Goal: Task Accomplishment & Management: Manage account settings

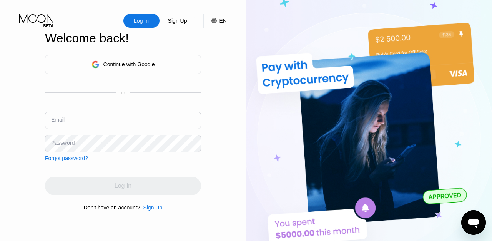
click at [99, 117] on input "text" at bounding box center [123, 120] width 156 height 17
type input "[PERSON_NAME][EMAIL_ADDRESS][DOMAIN_NAME]"
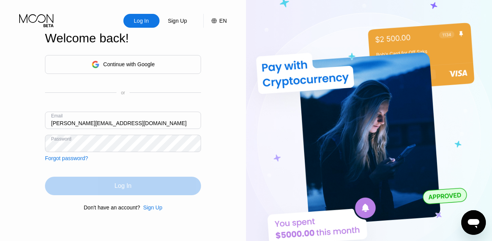
click at [128, 187] on div "Log In" at bounding box center [123, 186] width 17 height 8
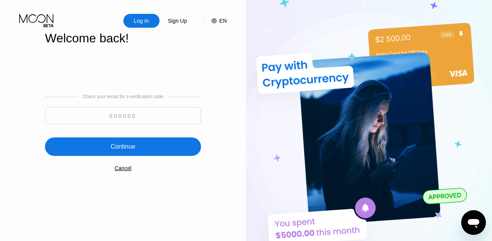
click at [127, 113] on input at bounding box center [123, 115] width 156 height 17
paste input "933007"
type input "933007"
click at [136, 150] on div "Continue" at bounding box center [123, 146] width 156 height 18
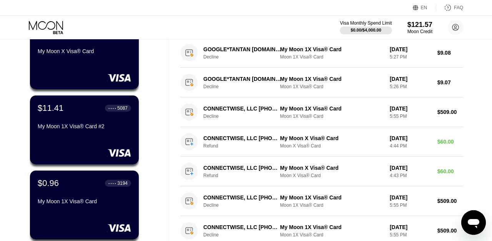
scroll to position [82, 0]
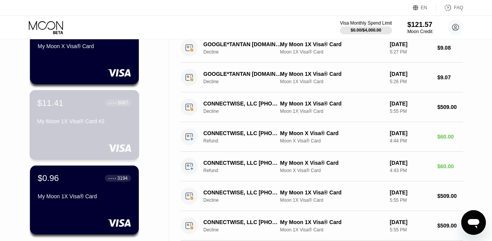
click at [95, 134] on div "$11.41 ● ● ● ● 5087 My Moon 1X Visa® Card #2" at bounding box center [85, 125] width 110 height 70
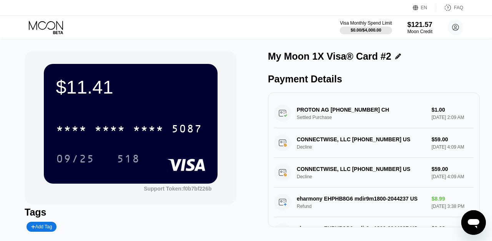
click at [36, 33] on icon at bounding box center [47, 27] width 36 height 13
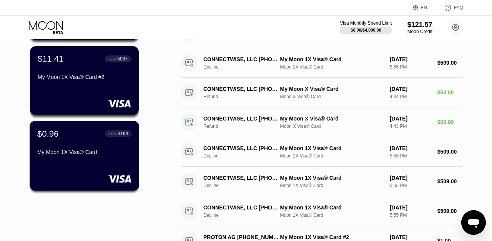
scroll to position [129, 0]
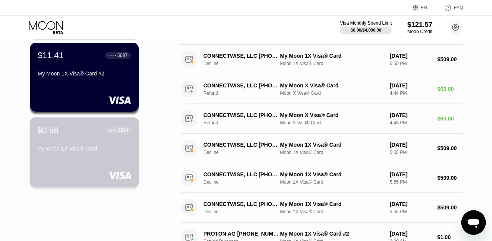
click at [76, 144] on div "$0.96 ● ● ● ● 3194 My Moon 1X Visa® Card" at bounding box center [84, 140] width 94 height 30
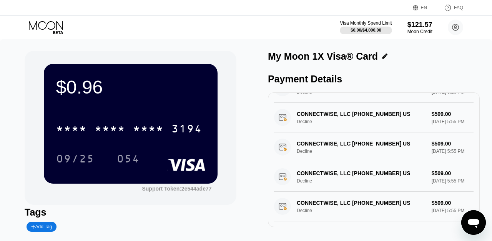
scroll to position [83, 0]
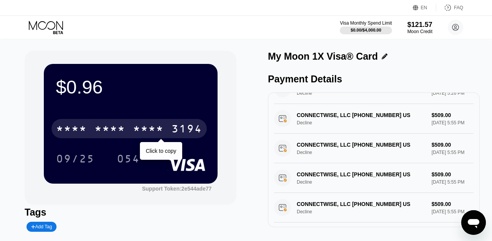
click at [185, 129] on div "3194" at bounding box center [187, 129] width 31 height 12
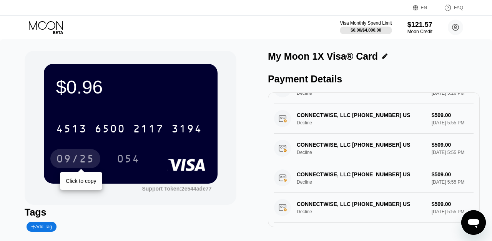
click at [86, 162] on div "09/25" at bounding box center [75, 159] width 38 height 12
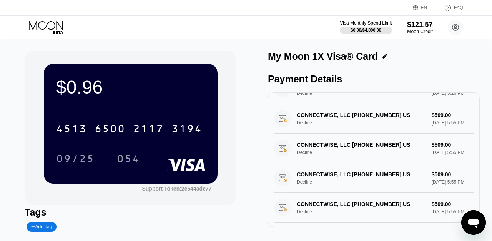
click at [420, 27] on div "$121.57" at bounding box center [420, 24] width 26 height 8
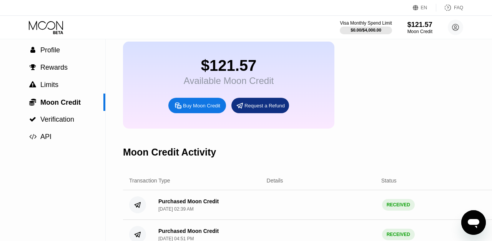
scroll to position [37, 0]
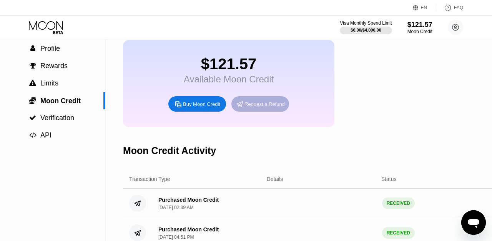
click at [266, 107] on div "Request a Refund" at bounding box center [265, 104] width 40 height 7
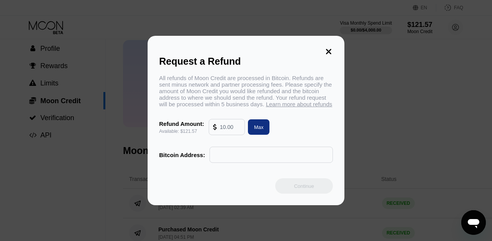
click at [235, 134] on input "text" at bounding box center [230, 126] width 21 height 15
type input "1"
type input "7"
type input "100"
click at [254, 162] on input "text" at bounding box center [271, 154] width 115 height 15
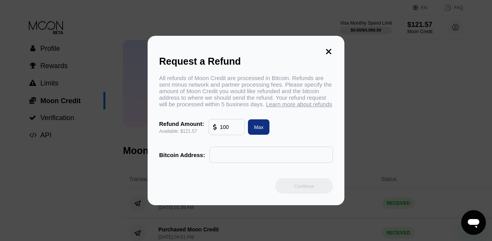
click at [245, 161] on input "text" at bounding box center [271, 154] width 115 height 15
click at [305, 160] on input "text" at bounding box center [271, 154] width 115 height 15
paste input "bc1q6hf46enrjh3x6yg5z3p76fkj405hu5kxdjj3nt"
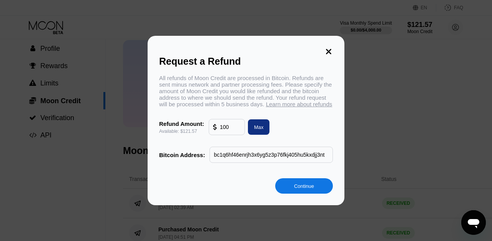
scroll to position [0, 4]
type input "bc1q6hf46enrjh3x6yg5z3p76fkj405hu5kxdjj3nt"
click at [308, 193] on div "Continue" at bounding box center [304, 185] width 58 height 15
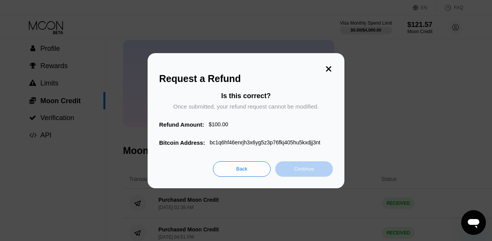
click at [298, 170] on div "Continue" at bounding box center [304, 168] width 20 height 7
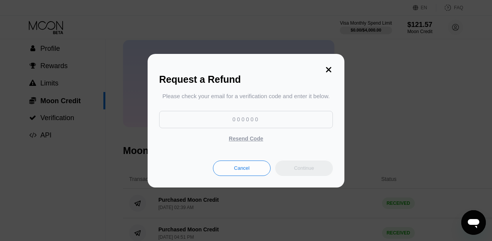
click at [250, 118] on input at bounding box center [246, 119] width 174 height 17
paste input "263292"
type input "263292"
click at [305, 170] on div "Continue" at bounding box center [304, 168] width 20 height 7
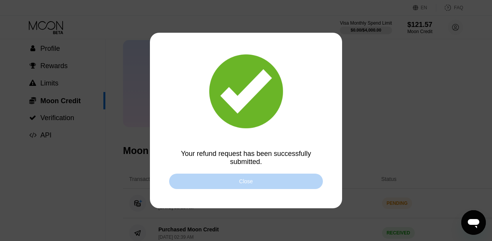
click at [253, 182] on div "Close" at bounding box center [246, 180] width 154 height 15
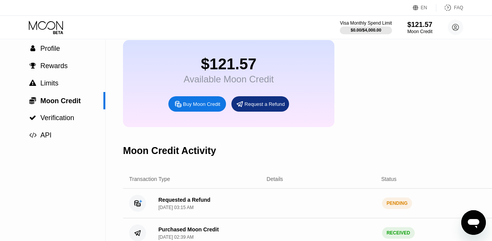
click at [48, 30] on icon at bounding box center [47, 27] width 36 height 13
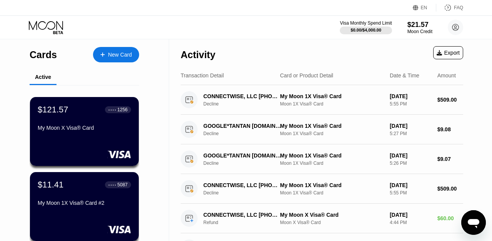
click at [48, 30] on icon at bounding box center [47, 27] width 36 height 13
click at [418, 30] on div "Moon Credit" at bounding box center [420, 31] width 26 height 5
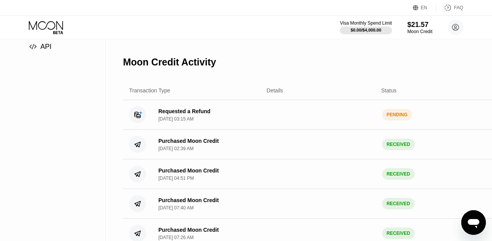
scroll to position [128, 0]
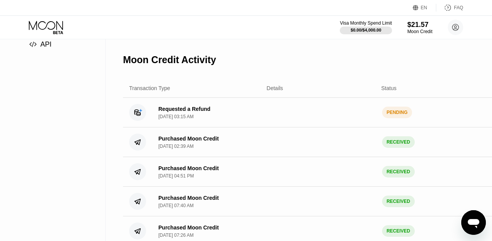
click at [136, 114] on circle at bounding box center [137, 112] width 17 height 17
click at [178, 111] on div "Requested a Refund" at bounding box center [184, 109] width 52 height 6
click at [186, 119] on div "[DATE] 03:15 AM" at bounding box center [175, 116] width 35 height 5
click at [400, 115] on div "PENDING" at bounding box center [397, 113] width 30 height 12
click at [45, 26] on icon at bounding box center [47, 27] width 36 height 13
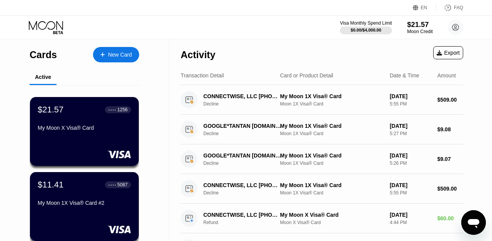
click at [420, 26] on div "$21.57" at bounding box center [420, 24] width 26 height 8
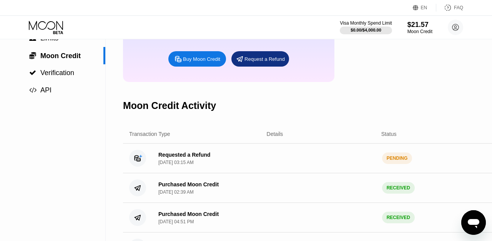
scroll to position [84, 0]
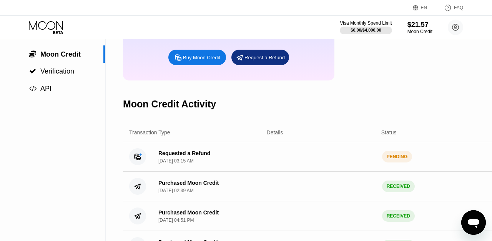
click at [197, 145] on div "Requested a Refund [DATE] 03:15 AM PENDING $ 100.00" at bounding box center [324, 157] width 402 height 30
click at [185, 156] on div "Requested a Refund" at bounding box center [184, 153] width 52 height 6
click at [185, 163] on div "[DATE] 03:15 AM" at bounding box center [175, 160] width 35 height 5
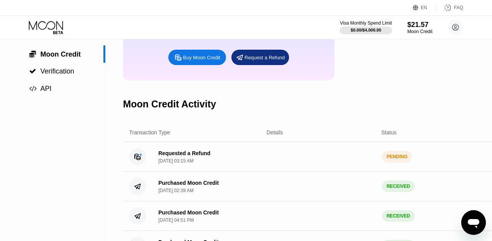
click at [138, 157] on circle at bounding box center [137, 156] width 17 height 17
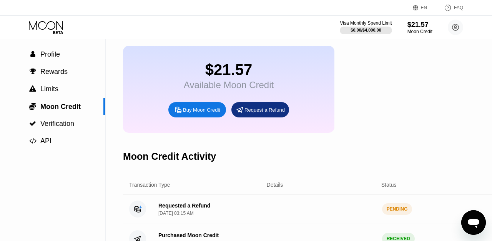
scroll to position [31, 0]
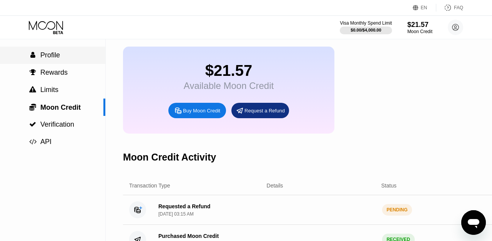
click at [56, 59] on span "Profile" at bounding box center [50, 55] width 20 height 8
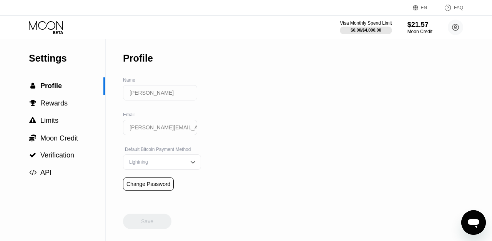
click at [54, 28] on icon at bounding box center [47, 27] width 36 height 13
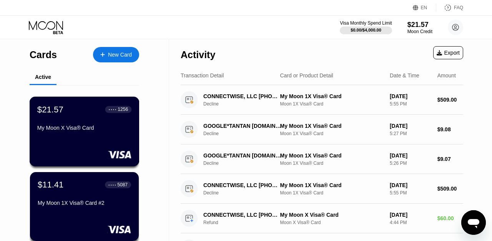
scroll to position [20, 0]
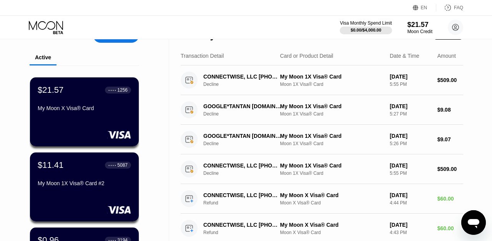
click at [90, 124] on div "$21.57 ● ● ● ● 1256 My Moon X Visa® Card" at bounding box center [84, 111] width 109 height 69
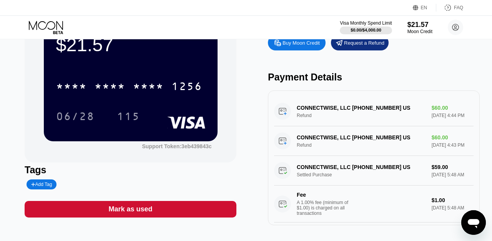
scroll to position [47, 0]
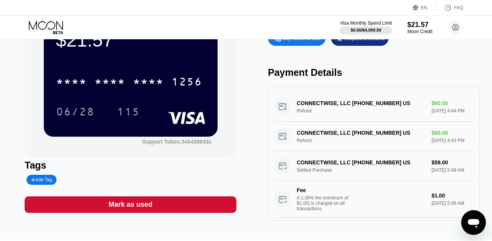
click at [44, 30] on icon at bounding box center [47, 27] width 36 height 13
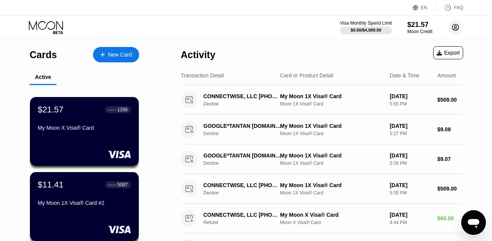
click at [456, 26] on circle at bounding box center [455, 27] width 15 height 15
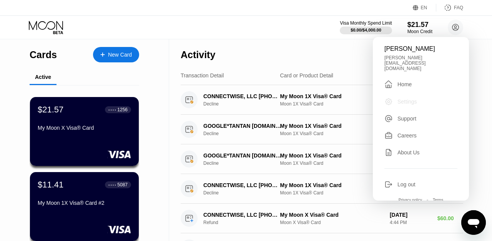
click at [410, 98] on div "Settings" at bounding box center [408, 101] width 20 height 6
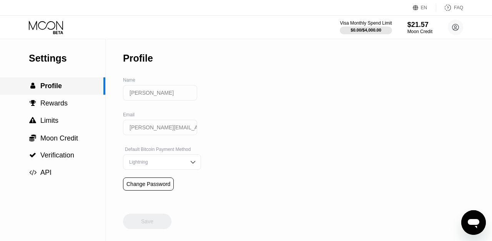
click at [53, 87] on span "Profile" at bounding box center [51, 86] width 22 height 8
click at [55, 106] on span "Rewards" at bounding box center [53, 103] width 27 height 8
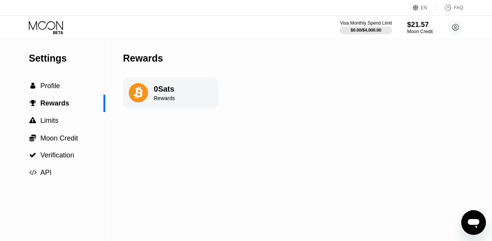
click at [423, 30] on div "Moon Credit" at bounding box center [420, 31] width 26 height 5
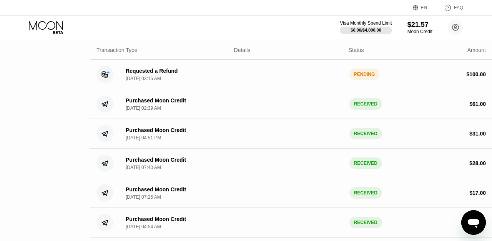
scroll to position [149, 33]
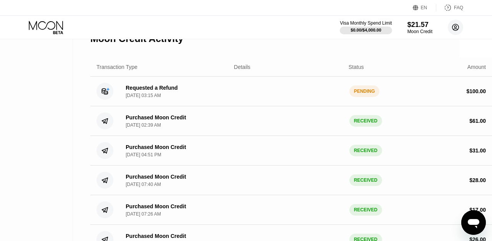
click at [454, 30] on icon at bounding box center [456, 27] width 7 height 7
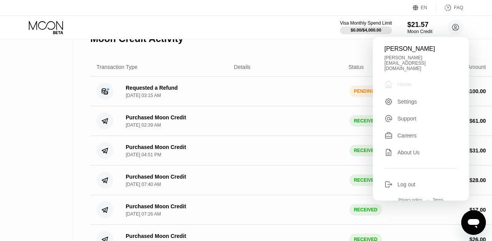
click at [407, 81] on div "Home" at bounding box center [405, 84] width 14 height 6
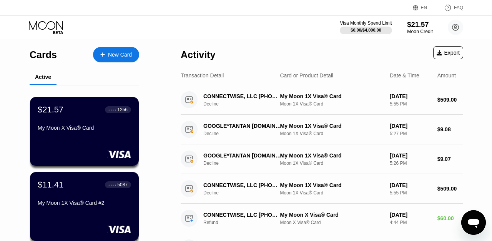
click at [421, 24] on div "$21.57" at bounding box center [420, 24] width 26 height 8
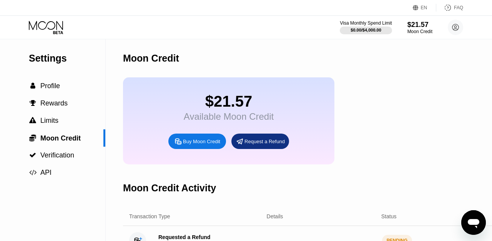
click at [228, 102] on div "$21.57" at bounding box center [229, 101] width 90 height 17
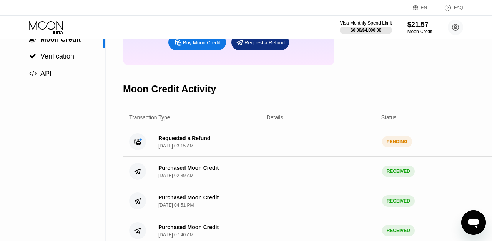
scroll to position [101, 0]
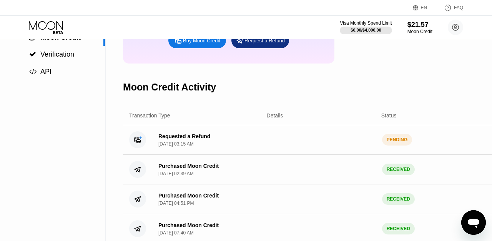
click at [202, 142] on div "Requested a Refund Aug 19, 2025, 03:15 AM" at bounding box center [184, 139] width 52 height 13
click at [178, 136] on div "Requested a Refund" at bounding box center [184, 136] width 52 height 6
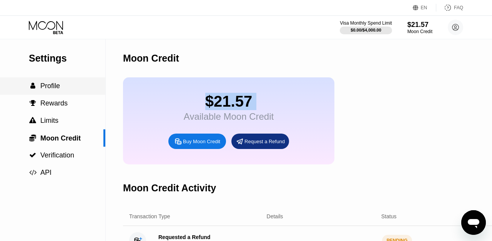
click at [53, 86] on span "Profile" at bounding box center [50, 86] width 20 height 8
